Goal: Task Accomplishment & Management: Manage account settings

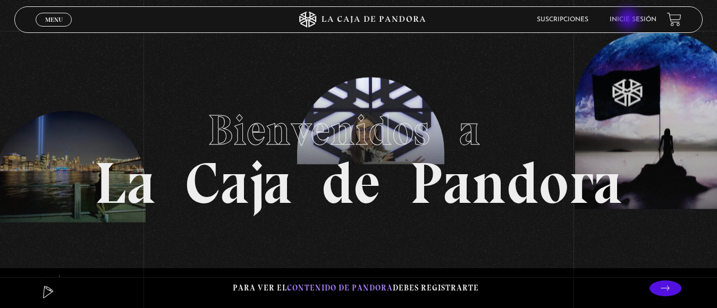
click at [629, 20] on link "Inicie sesión" at bounding box center [632, 19] width 47 height 6
click at [639, 14] on li "Inicie sesión" at bounding box center [632, 19] width 47 height 16
click at [639, 21] on link "Inicie sesión" at bounding box center [632, 19] width 47 height 6
click at [626, 16] on li "Inicie sesión" at bounding box center [632, 19] width 47 height 16
click at [625, 18] on link "Inicie sesión" at bounding box center [632, 19] width 47 height 6
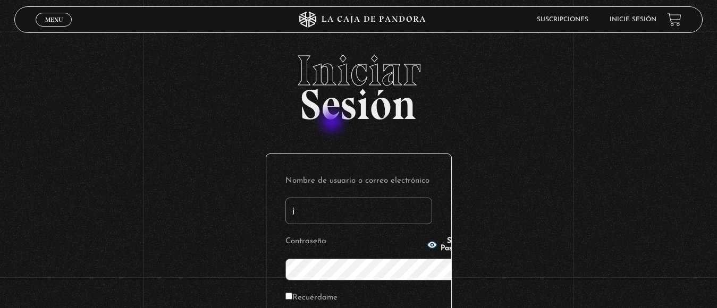
click at [290, 198] on input "j" at bounding box center [358, 211] width 147 height 27
type input "jona.g86@hotmail.com"
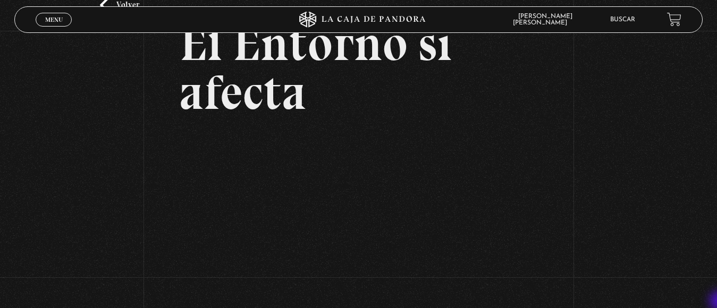
scroll to position [85, 0]
